Goal: Task Accomplishment & Management: Use online tool/utility

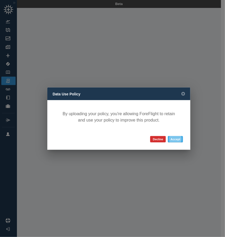
click at [174, 140] on button "Accept" at bounding box center [175, 139] width 15 height 6
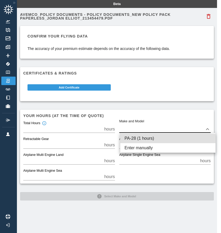
click at [136, 126] on body "Beta Avemco_Policy Documents - Policy Documents_New Policy Pack Paperless_JORDA…" at bounding box center [110, 116] width 221 height 233
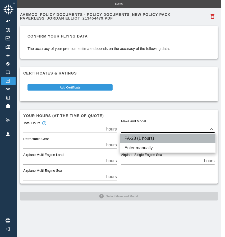
click at [142, 138] on li "PA-28 (1 hours)" at bounding box center [167, 139] width 95 height 10
type input "*****"
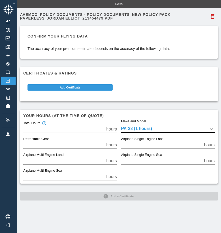
click at [104, 131] on input "*" at bounding box center [63, 129] width 81 height 7
click at [101, 193] on div "Avemco_Policy Documents - Policy Documents_New Policy Pack Paperless_JORDAN ELL…" at bounding box center [119, 106] width 198 height 190
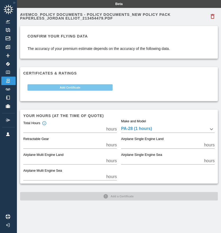
click at [101, 88] on button "Add Certificate" at bounding box center [70, 87] width 85 height 6
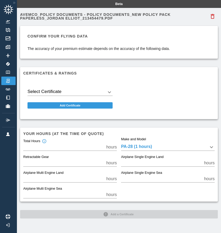
click at [87, 92] on body "Beta Avemco_Policy Documents - Policy Documents_New Policy Pack Paperless_JORDA…" at bounding box center [110, 116] width 221 height 233
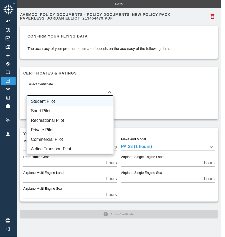
click at [74, 102] on li "Student Pilot" at bounding box center [70, 102] width 87 height 10
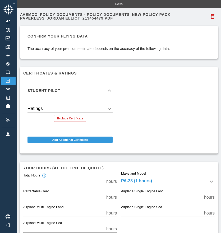
click at [70, 110] on body "Beta Avemco_Policy Documents - Policy Documents_New Policy Pack Paperless_JORDA…" at bounding box center [110, 116] width 221 height 233
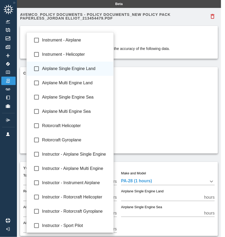
click at [31, 69] on li "Airplane Single Engine Land" at bounding box center [70, 69] width 87 height 14
type input "**********"
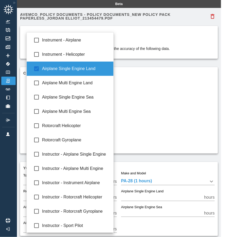
click at [138, 102] on div at bounding box center [112, 118] width 225 height 237
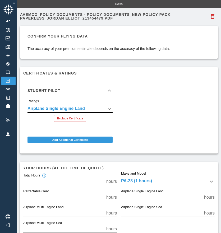
scroll to position [31, 0]
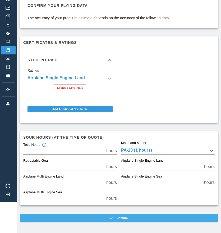
click at [88, 218] on button "Confirm" at bounding box center [119, 218] width 198 height 8
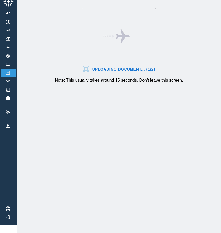
scroll to position [12, 0]
click at [95, 63] on div "Scanning document... (2/2)" at bounding box center [119, 69] width 128 height 16
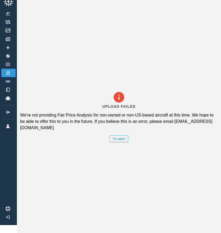
click at [120, 135] on button "Try again" at bounding box center [119, 138] width 19 height 7
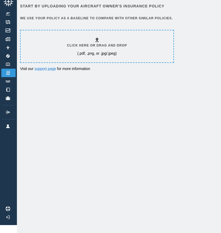
scroll to position [0, 0]
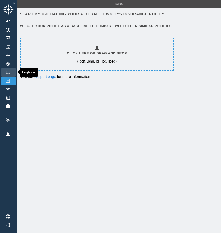
click at [12, 72] on link "Logbook" at bounding box center [8, 72] width 14 height 8
